Goal: Contribute content

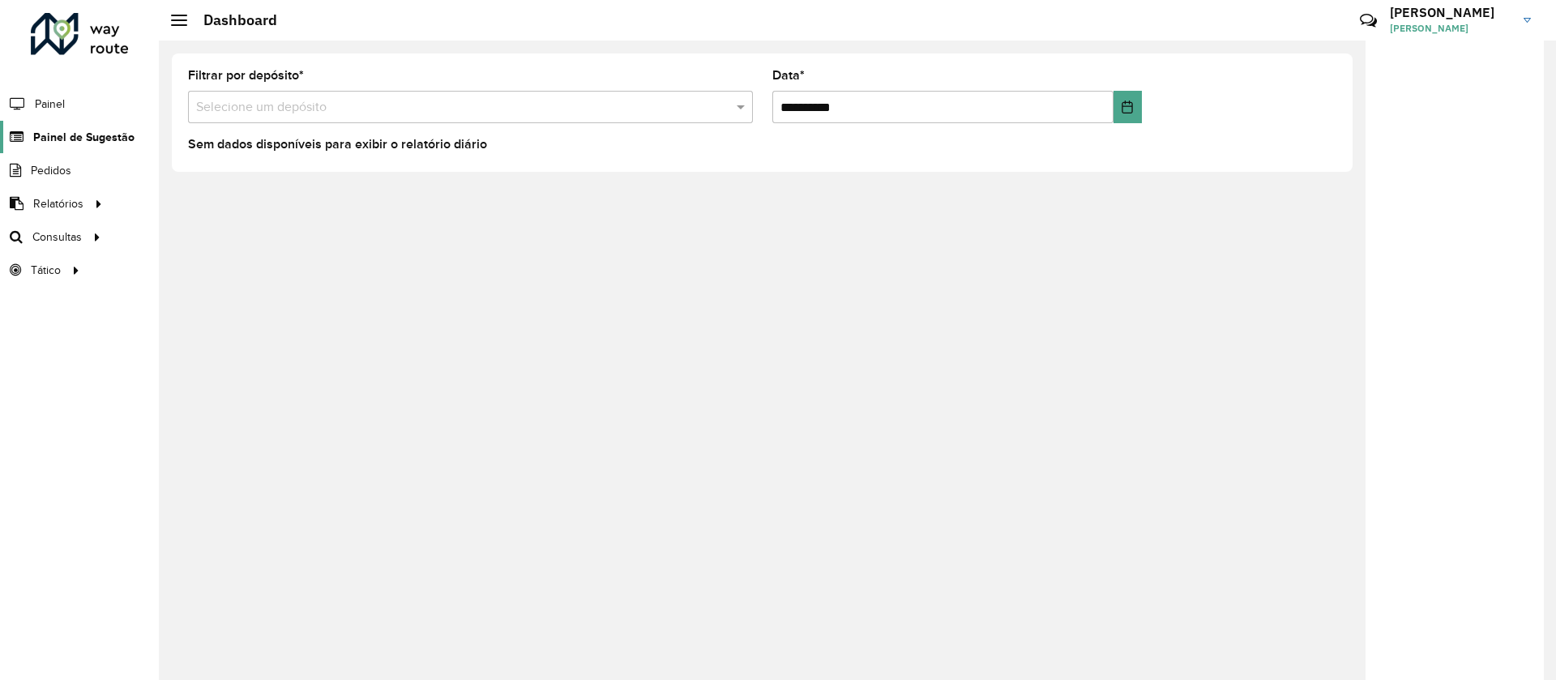
click at [83, 127] on link "Painel de Sugestão" at bounding box center [67, 137] width 135 height 32
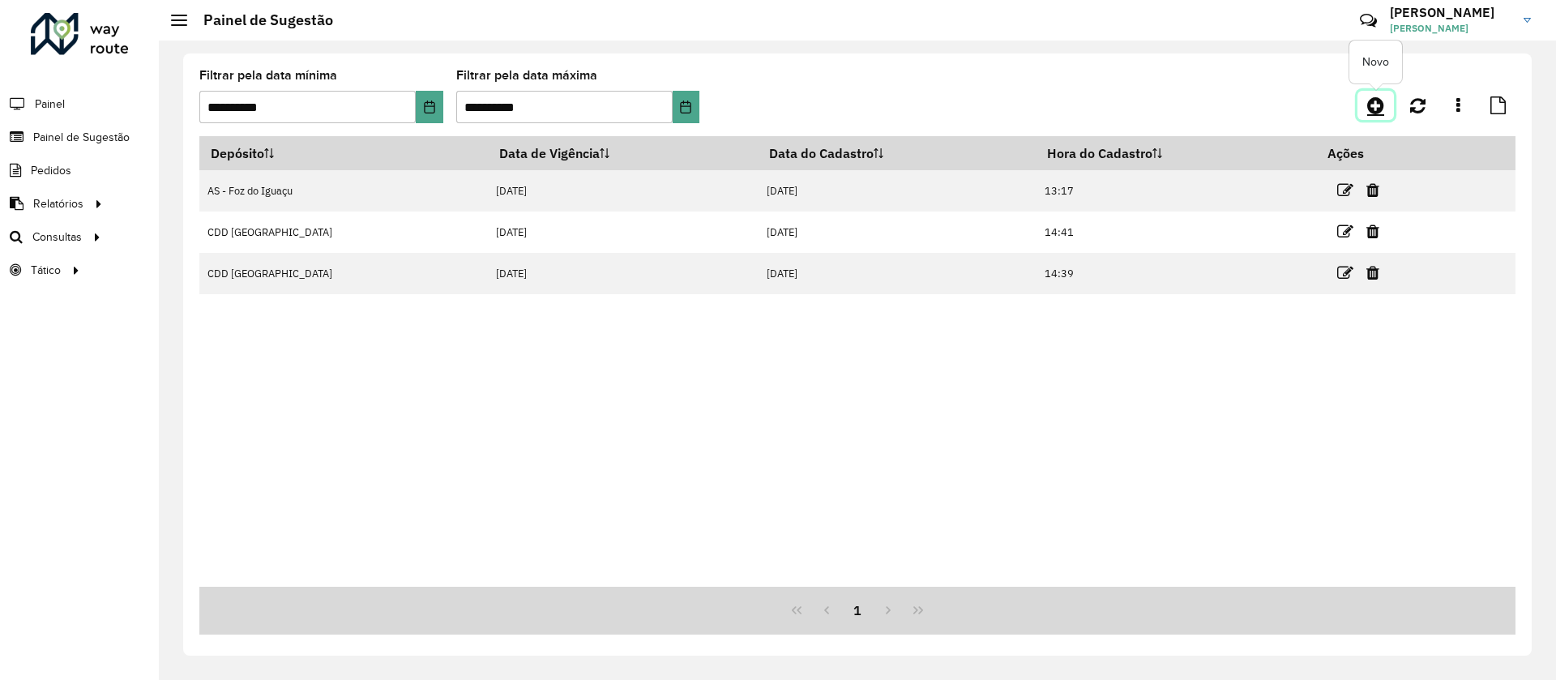
click at [1364, 109] on link at bounding box center [1375, 105] width 36 height 29
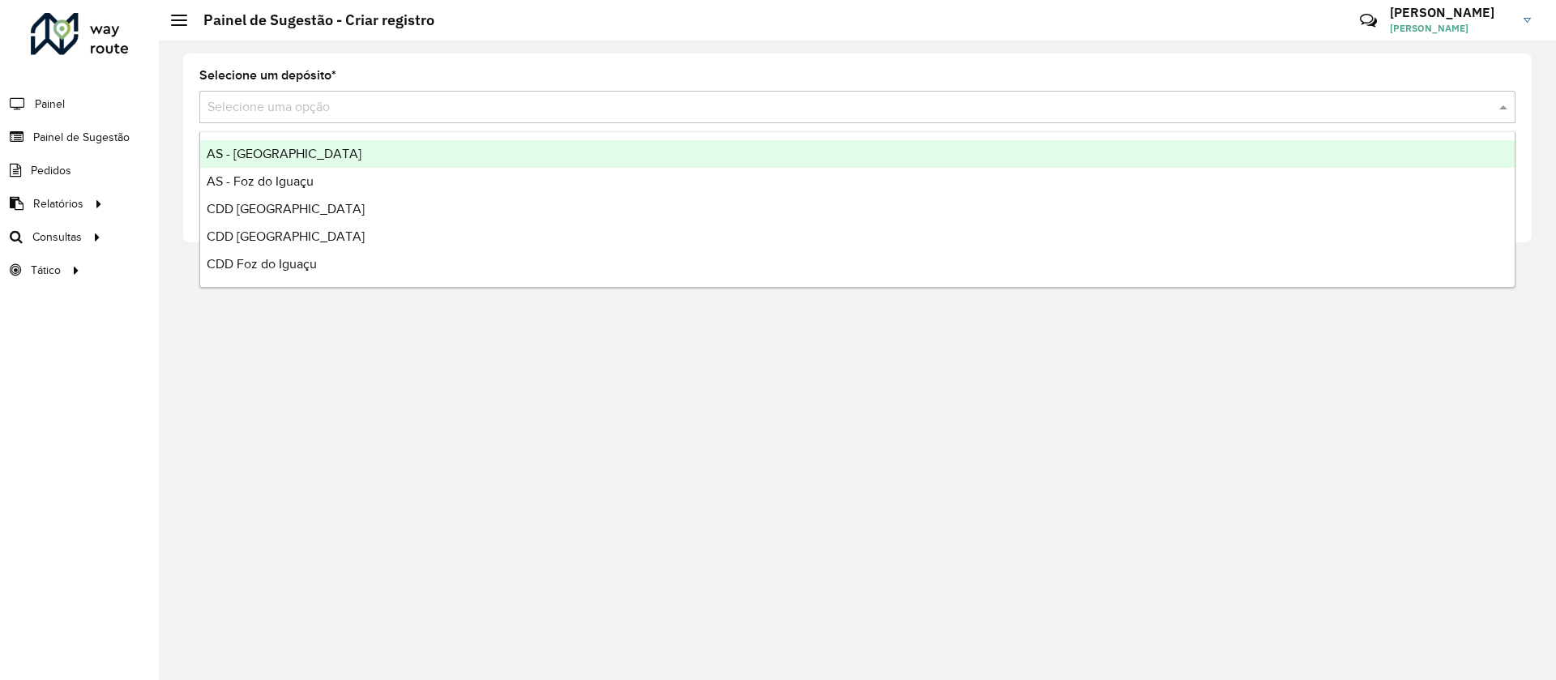
click at [371, 108] on input "text" at bounding box center [841, 107] width 1268 height 19
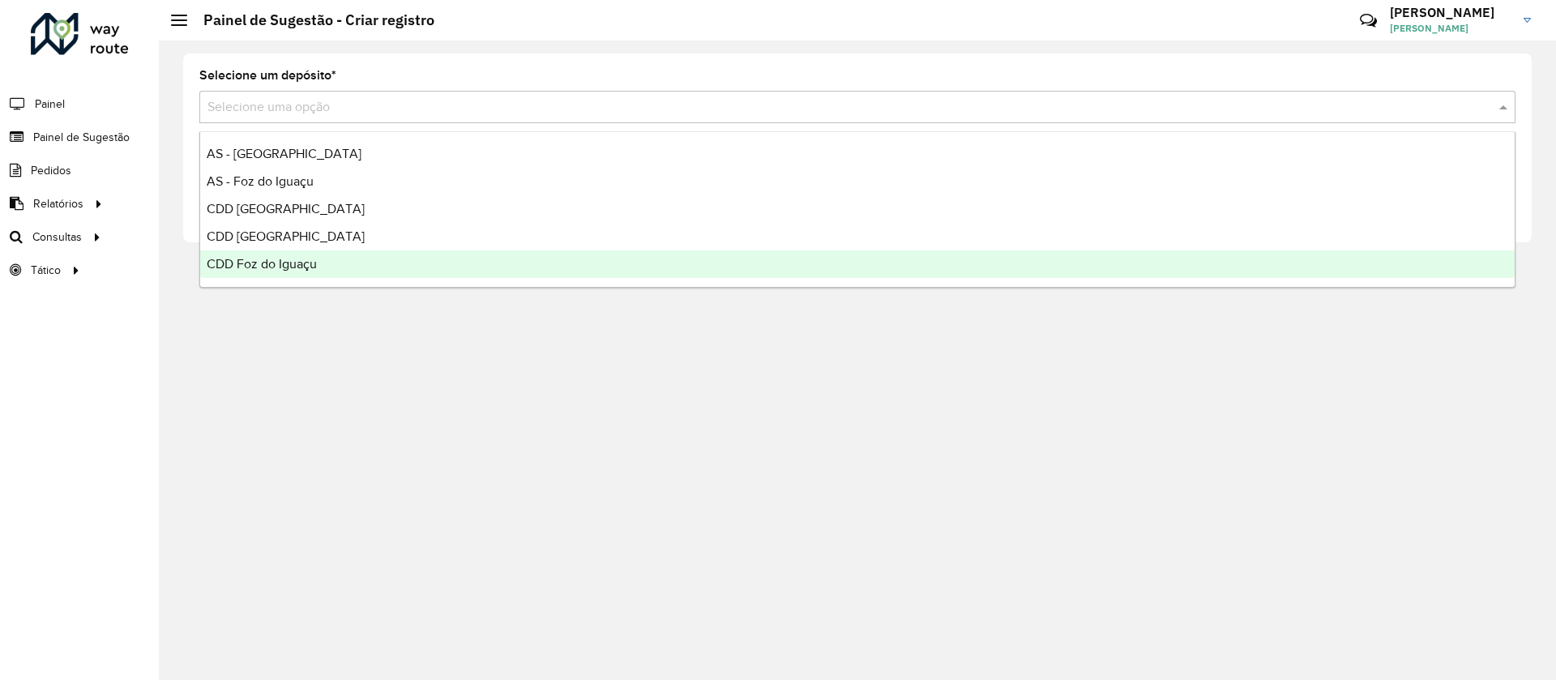
click at [306, 263] on span "CDD Foz do Iguaçu" at bounding box center [262, 264] width 110 height 14
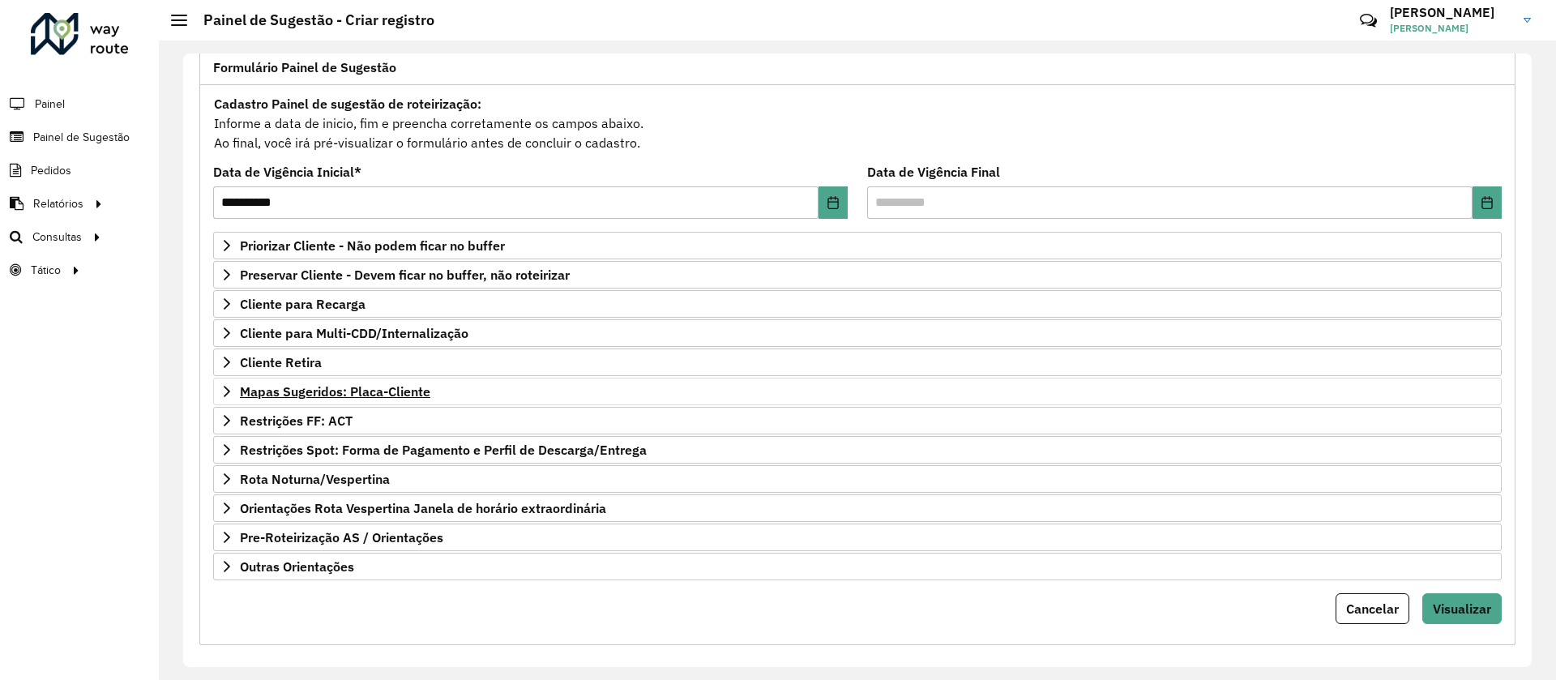
scroll to position [121, 0]
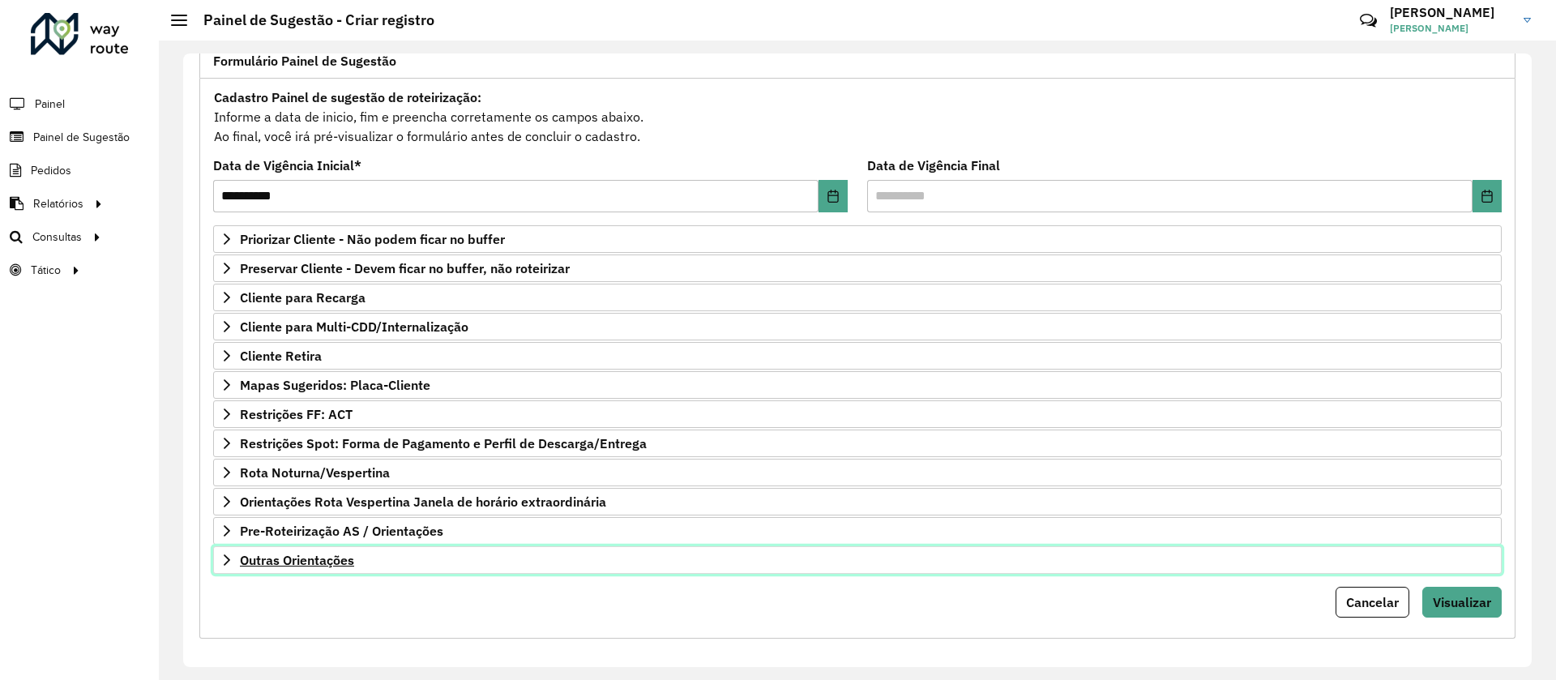
click at [339, 554] on span "Outras Orientações" at bounding box center [297, 560] width 114 height 13
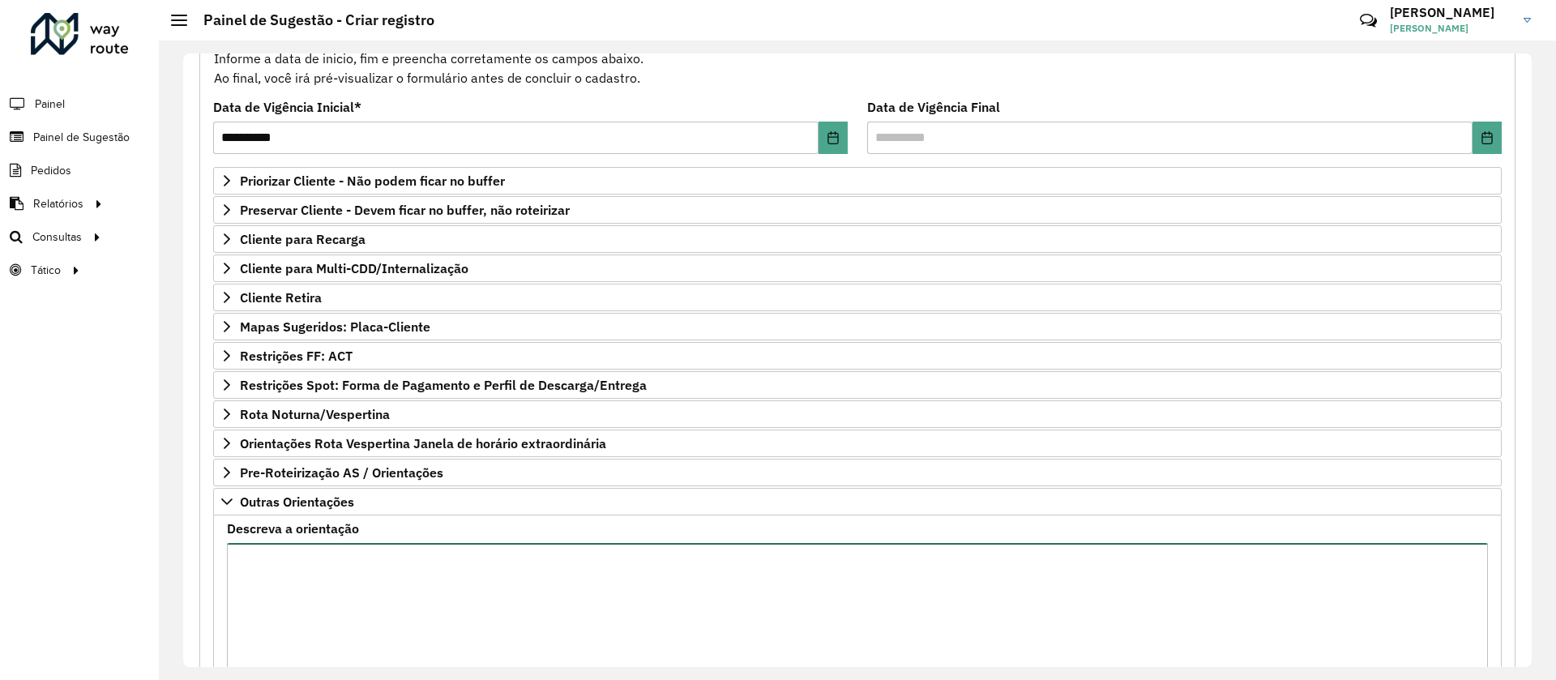
click at [358, 616] on textarea "Descreva a orientação" at bounding box center [857, 611] width 1261 height 137
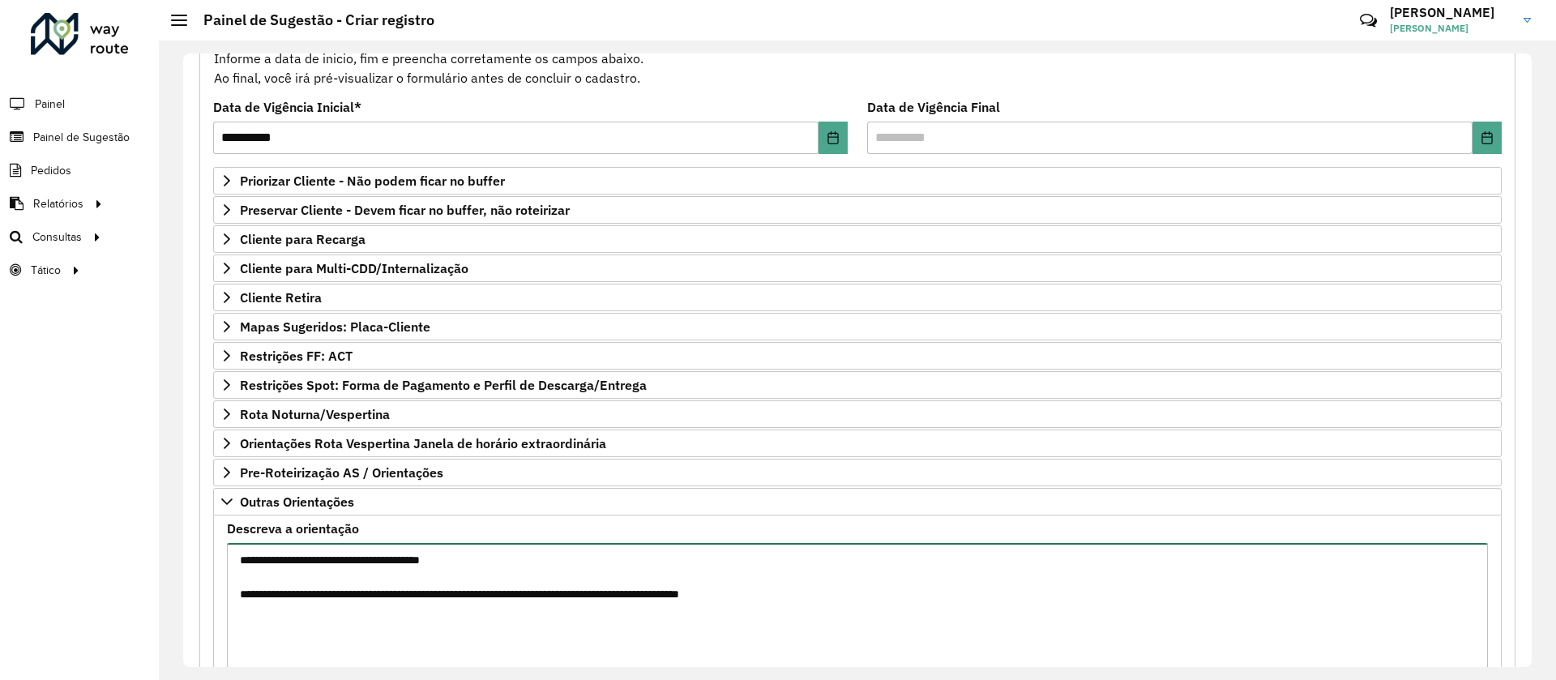
paste textarea "**** **** **** **** ****"
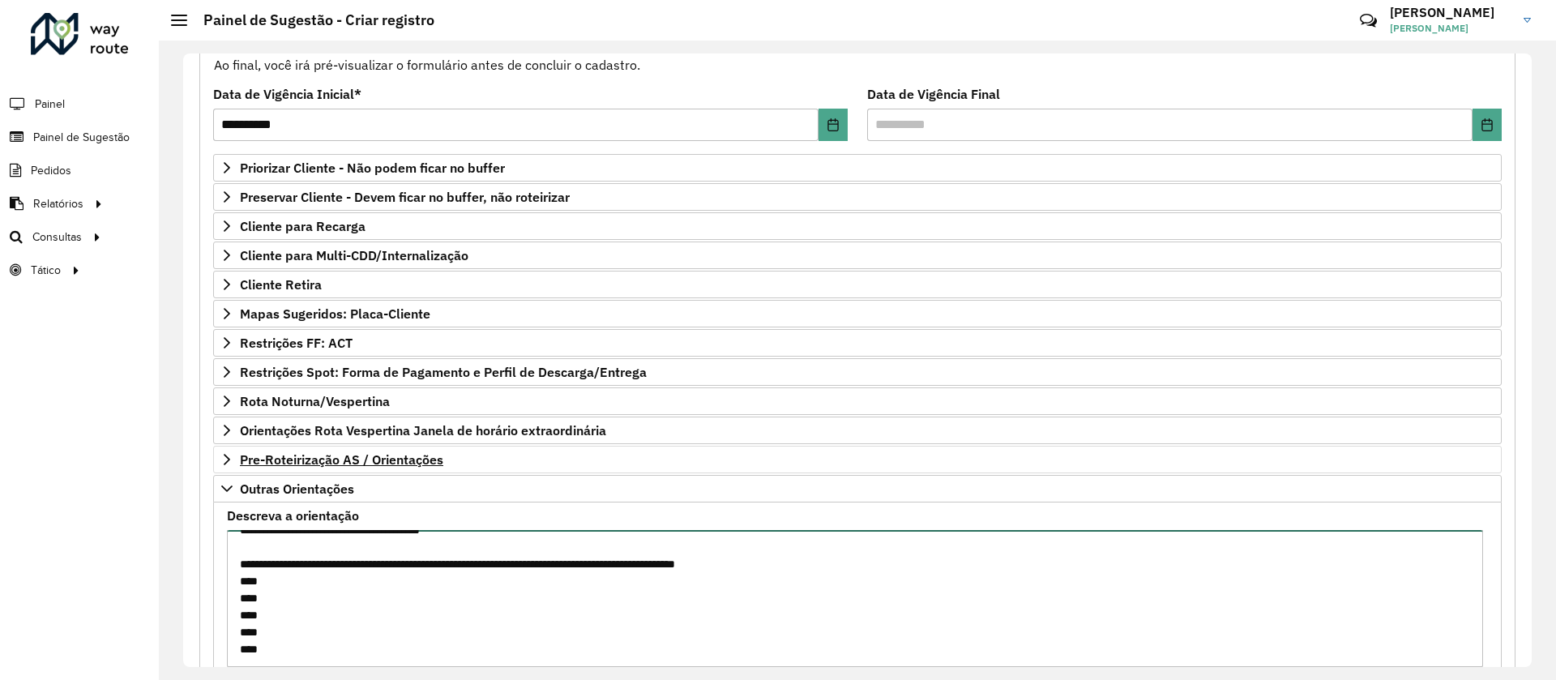
scroll to position [314, 0]
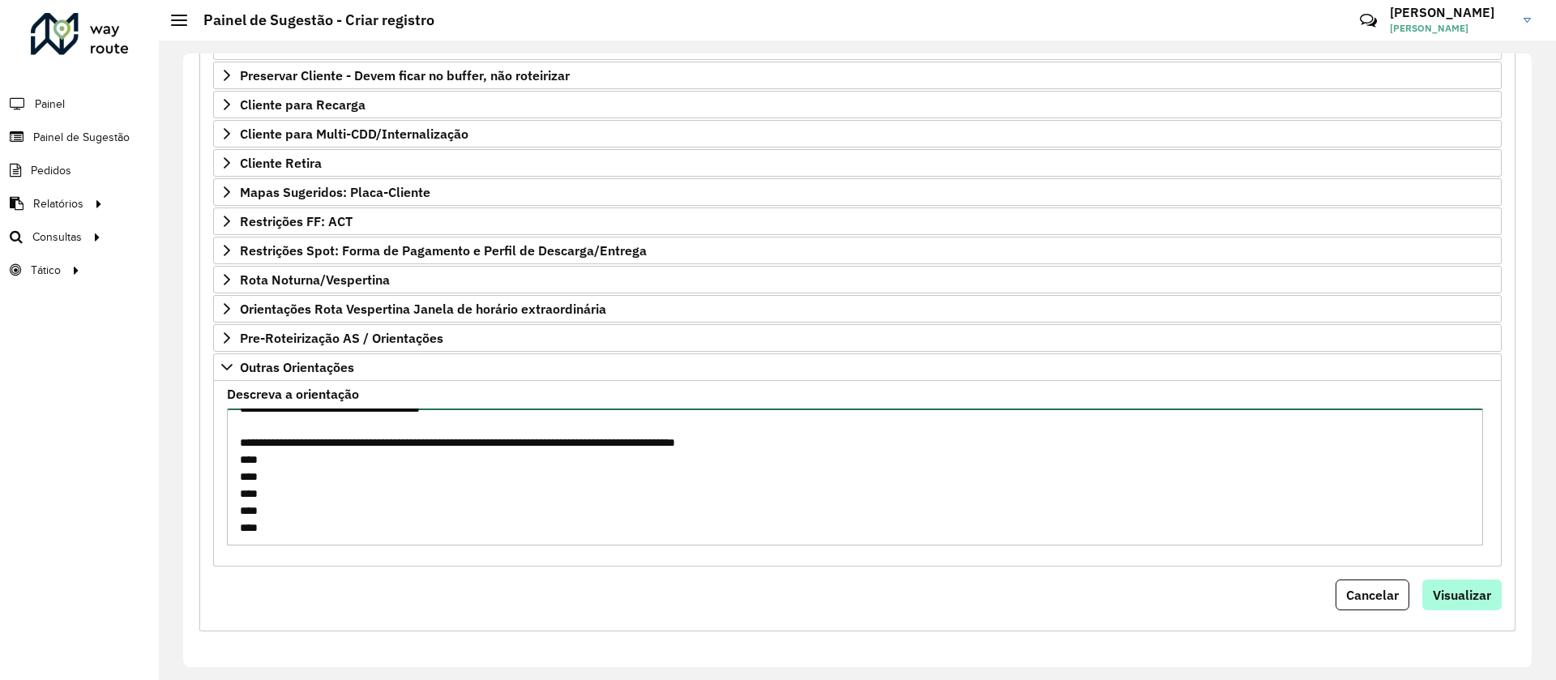
type textarea "**********"
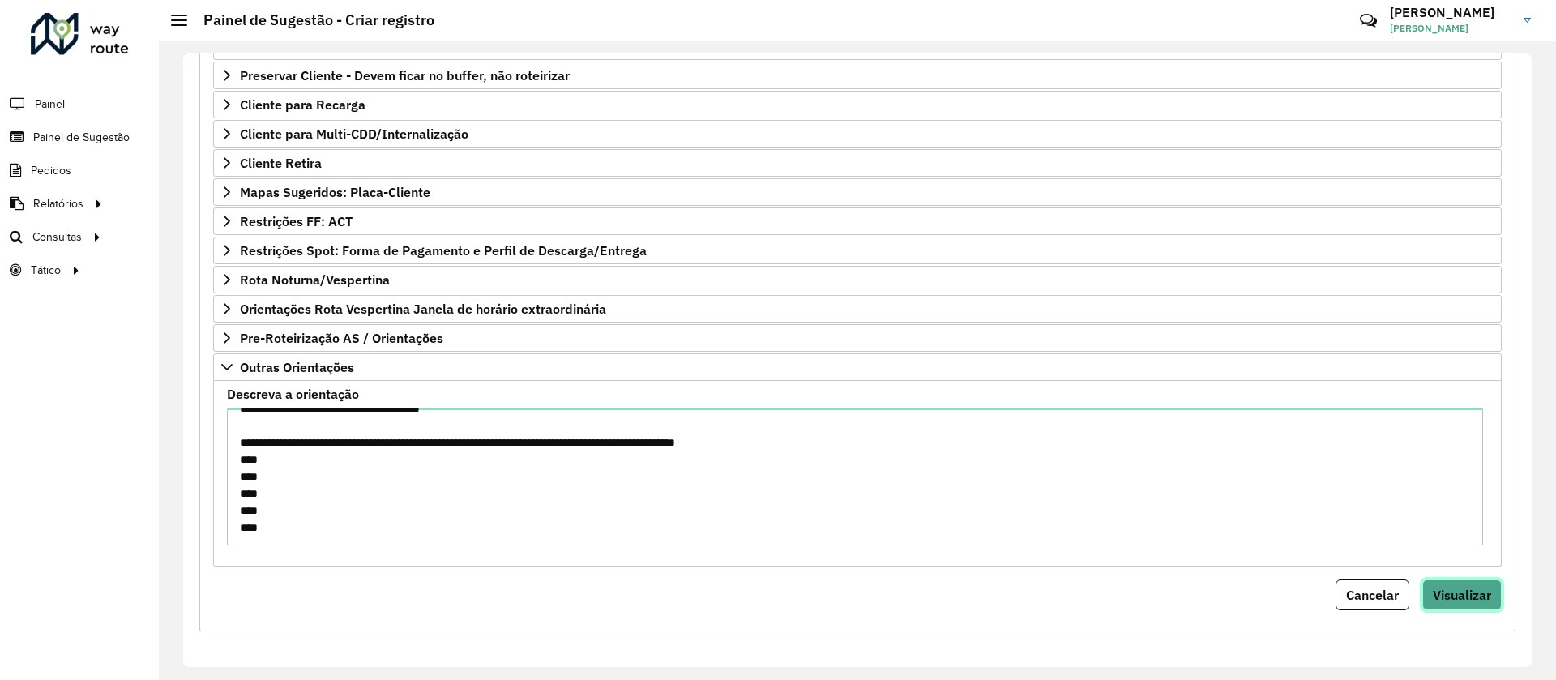
click at [1451, 584] on button "Visualizar" at bounding box center [1461, 594] width 79 height 31
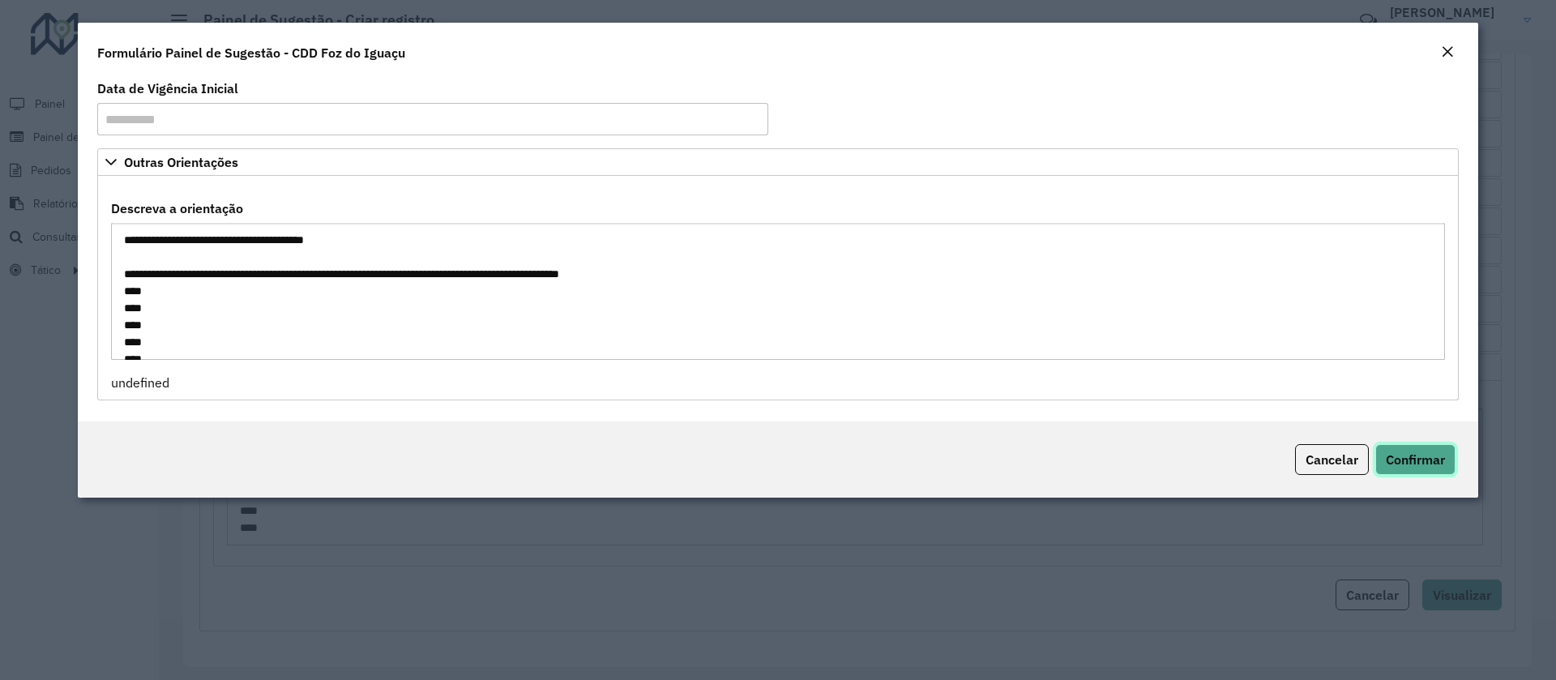
click at [1392, 460] on span "Confirmar" at bounding box center [1415, 459] width 59 height 16
